Goal: Communication & Community: Answer question/provide support

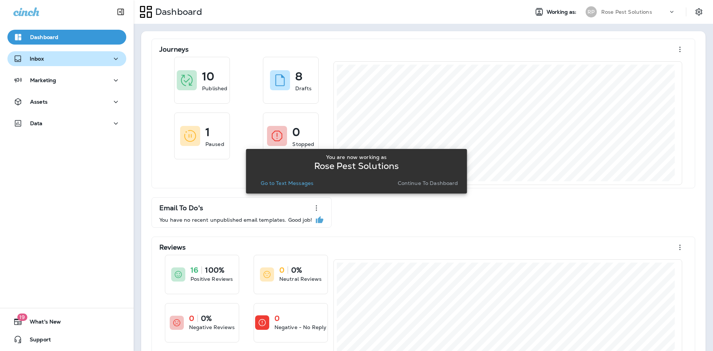
drag, startPoint x: 44, startPoint y: 54, endPoint x: 45, endPoint y: 63, distance: 9.0
click at [45, 55] on div "Inbox" at bounding box center [66, 58] width 107 height 9
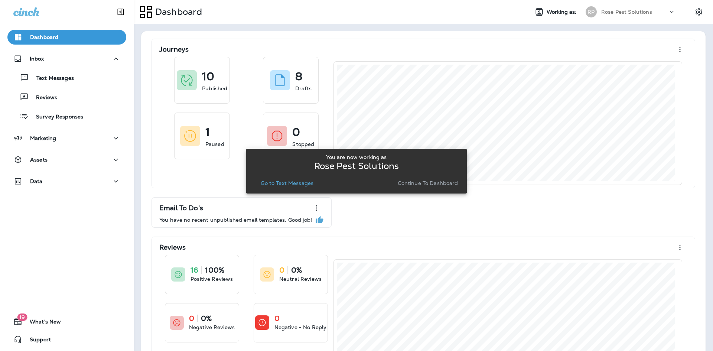
click at [412, 181] on p "Continue to Dashboard" at bounding box center [428, 183] width 61 height 6
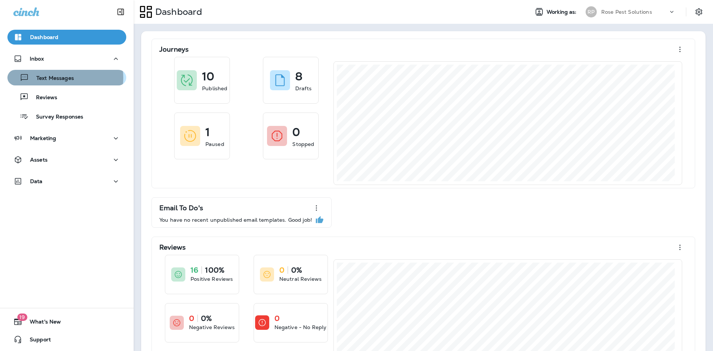
click at [60, 78] on p "Text Messages" at bounding box center [51, 78] width 45 height 7
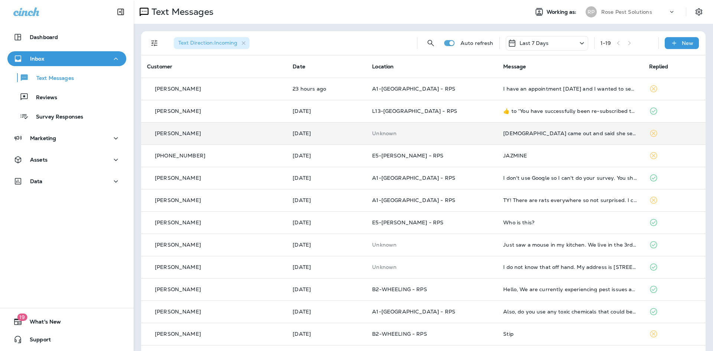
click at [536, 131] on div "[DEMOGRAPHIC_DATA] came out and said she serviced me but have her on camera doi…" at bounding box center [570, 133] width 134 height 6
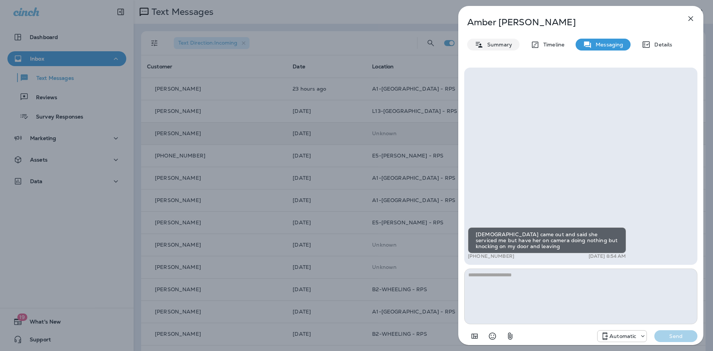
click at [488, 45] on p "Summary" at bounding box center [498, 45] width 29 height 6
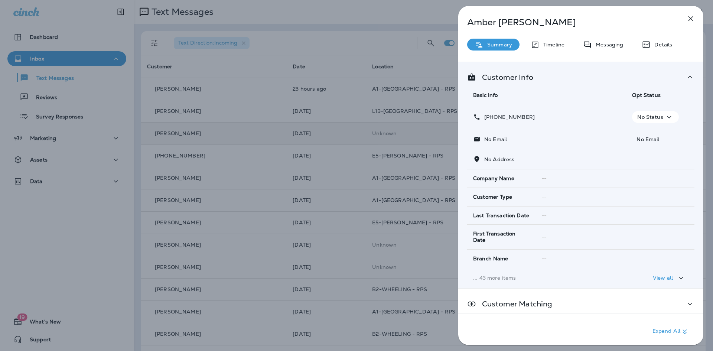
drag, startPoint x: 534, startPoint y: 116, endPoint x: 486, endPoint y: 119, distance: 48.0
click at [486, 119] on div "[PHONE_NUMBER]" at bounding box center [546, 117] width 147 height 8
copy p "[PHONE_NUMBER]"
click at [689, 21] on icon "button" at bounding box center [691, 18] width 5 height 5
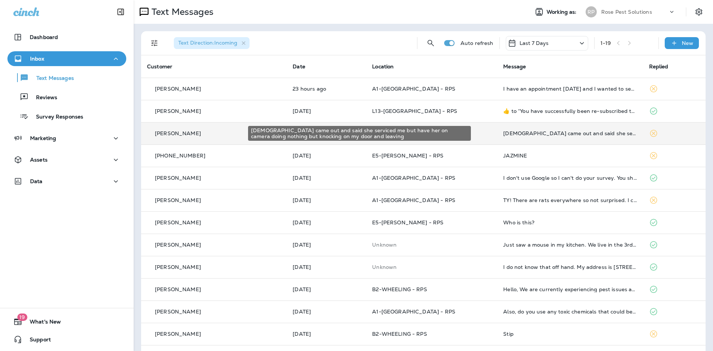
click at [513, 133] on div "[DEMOGRAPHIC_DATA] came out and said she serviced me but have her on camera doi…" at bounding box center [570, 133] width 134 height 6
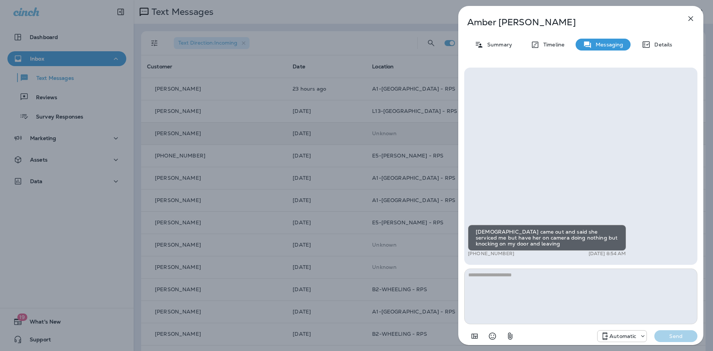
drag, startPoint x: 508, startPoint y: 296, endPoint x: 546, endPoint y: 297, distance: 38.3
click at [511, 295] on textarea at bounding box center [580, 297] width 233 height 56
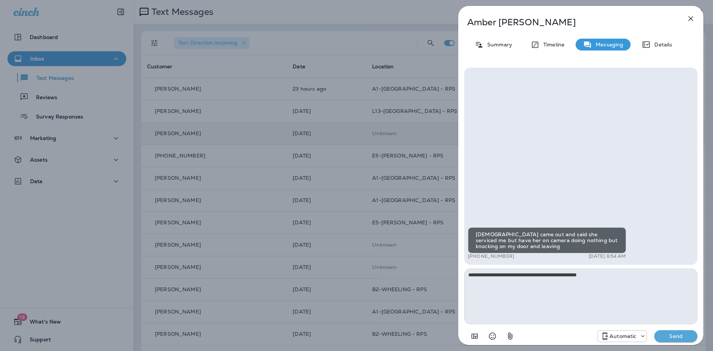
type textarea "**********"
click at [672, 338] on p "Send" at bounding box center [676, 336] width 31 height 7
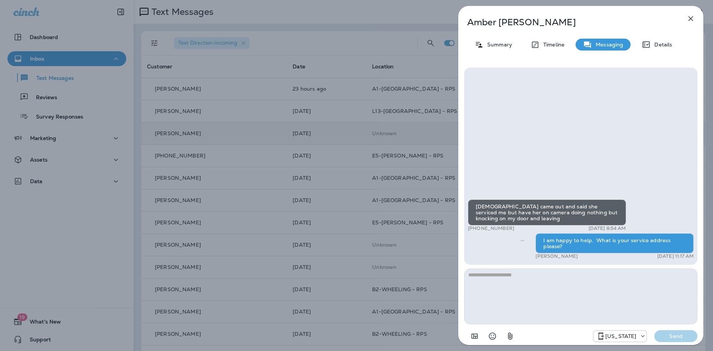
click at [692, 17] on icon "button" at bounding box center [691, 18] width 5 height 5
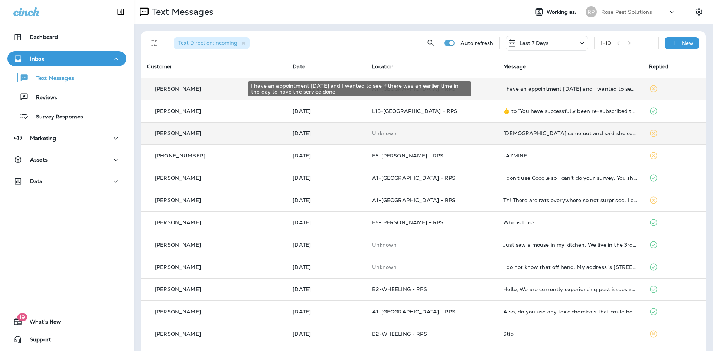
click at [553, 86] on div "I have an appointment [DATE] and I wanted to see if there was an earlier time i…" at bounding box center [570, 89] width 134 height 6
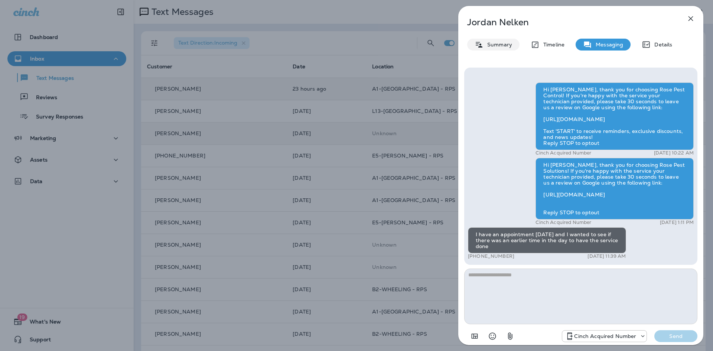
click at [498, 44] on p "Summary" at bounding box center [498, 45] width 29 height 6
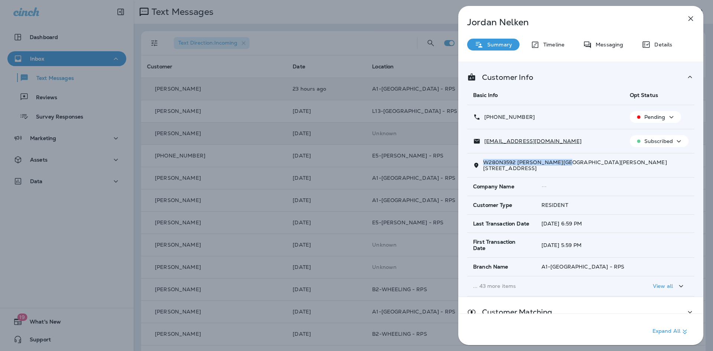
drag, startPoint x: 485, startPoint y: 164, endPoint x: 563, endPoint y: 166, distance: 78.8
click at [563, 166] on span "W280N3592 [PERSON_NAME][GEOGRAPHIC_DATA][PERSON_NAME][STREET_ADDRESS]" at bounding box center [575, 165] width 184 height 13
copy span "W280N3592 Taylors [PERSON_NAME]"
click at [693, 17] on icon "button" at bounding box center [691, 18] width 5 height 5
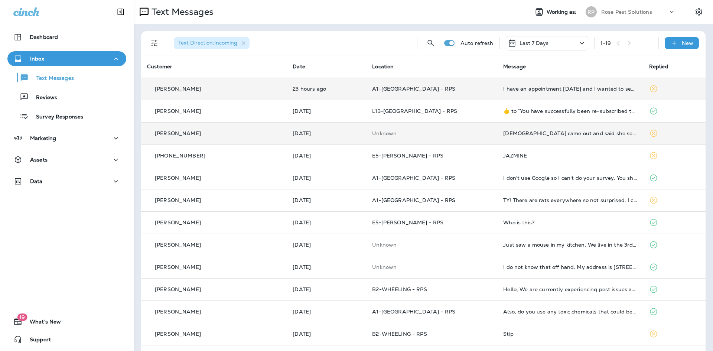
click at [534, 89] on div "I have an appointment [DATE] and I wanted to see if there was an earlier time i…" at bounding box center [570, 89] width 134 height 6
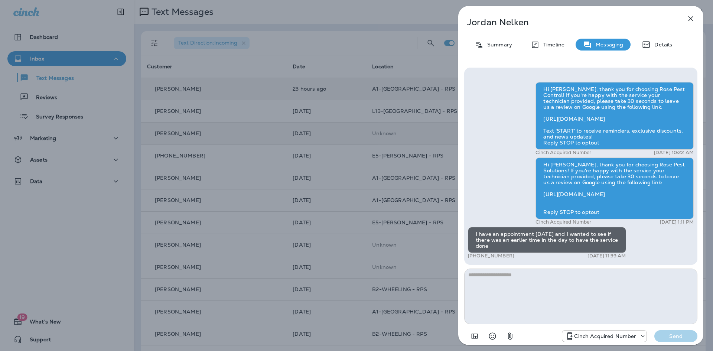
click at [513, 304] on textarea at bounding box center [580, 297] width 233 height 56
type textarea "**********"
click at [673, 336] on p "Send" at bounding box center [676, 336] width 31 height 7
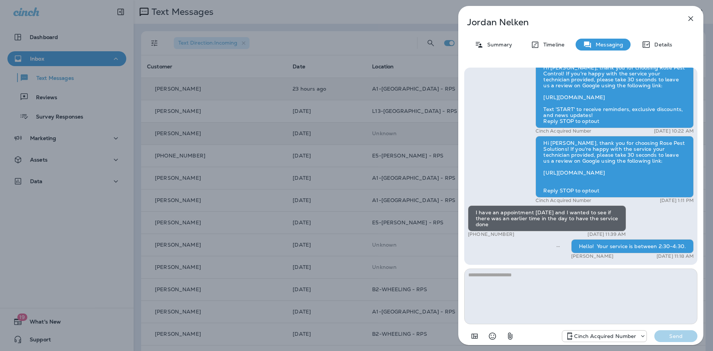
click at [693, 21] on icon "button" at bounding box center [691, 18] width 9 height 9
